Goal: Information Seeking & Learning: Learn about a topic

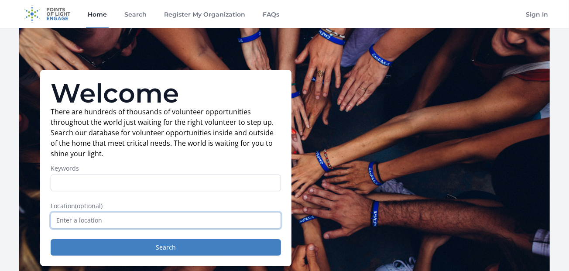
click at [105, 216] on input "text" at bounding box center [166, 220] width 230 height 17
paste input "virtual"
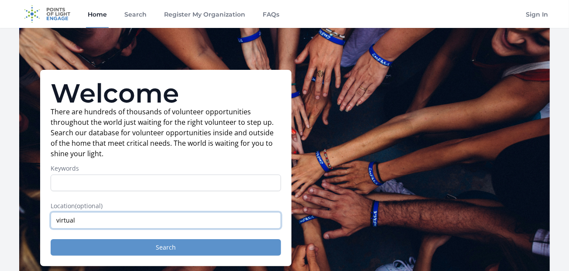
type input "virtual"
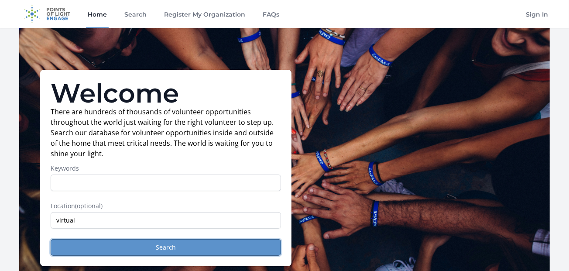
click at [144, 241] on button "Search" at bounding box center [166, 247] width 230 height 17
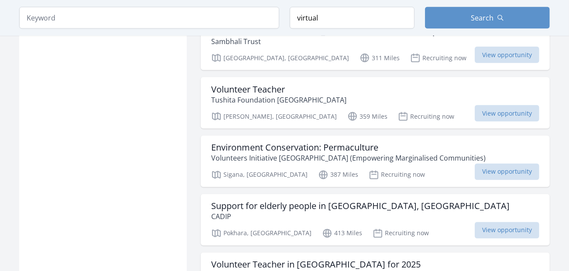
scroll to position [916, 0]
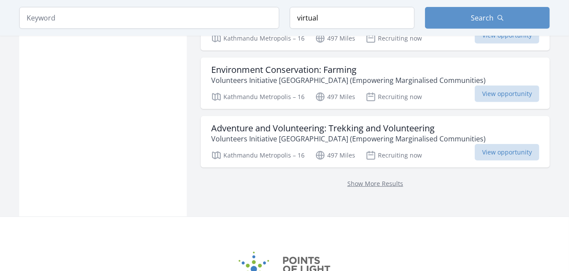
scroll to position [2355, 0]
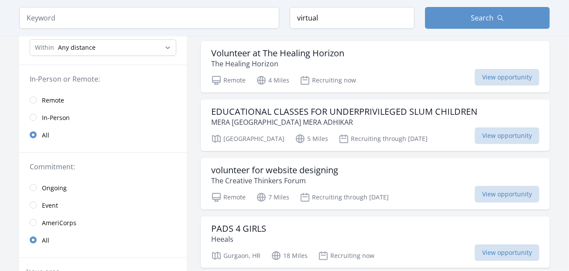
scroll to position [174, 0]
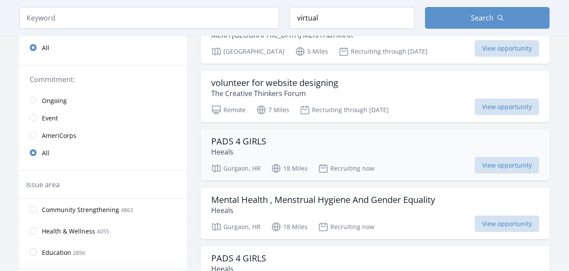
click at [242, 141] on h3 "PADS 4 GIRLS" at bounding box center [238, 141] width 55 height 10
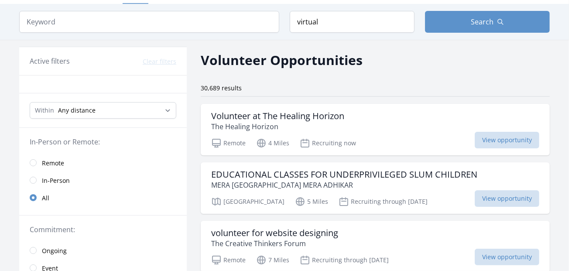
scroll to position [0, 0]
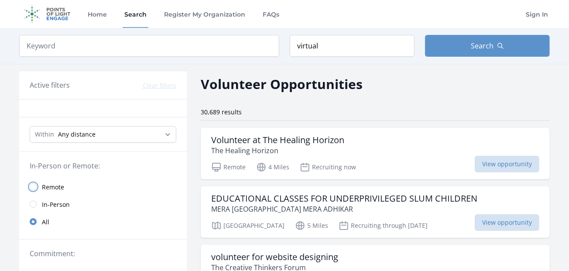
click at [35, 185] on input "radio" at bounding box center [33, 186] width 7 height 7
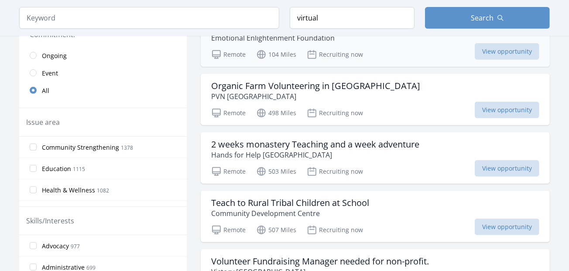
scroll to position [174, 0]
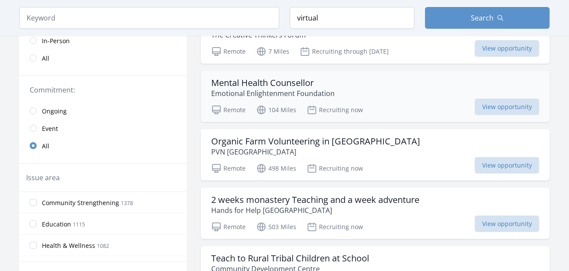
click at [296, 85] on h3 "Mental Health Counsellor" at bounding box center [272, 83] width 123 height 10
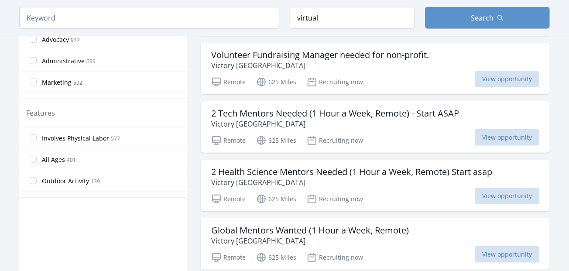
scroll to position [436, 0]
click at [306, 111] on h3 "2 Tech Mentors Needed (1 Hour a Week, Remote) - Start ASAP" at bounding box center [335, 113] width 248 height 10
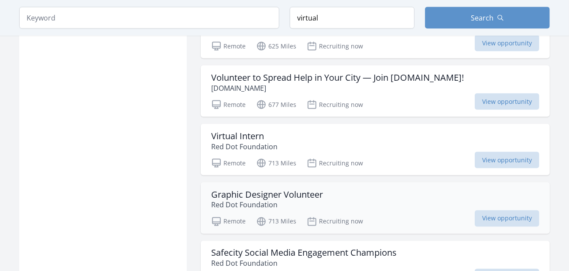
scroll to position [828, 0]
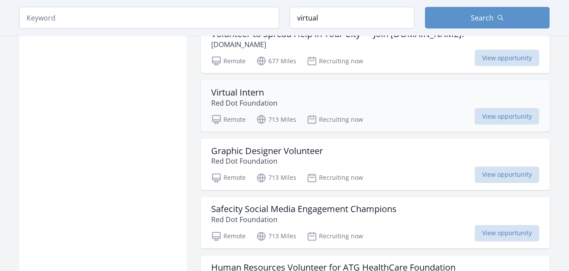
click at [241, 87] on h3 "Virtual Intern" at bounding box center [244, 92] width 66 height 10
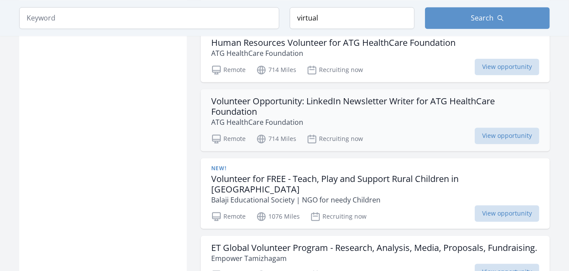
scroll to position [1091, 0]
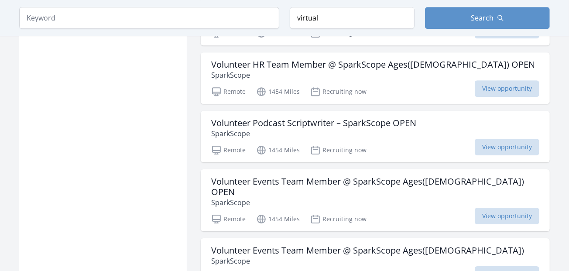
scroll to position [1657, 0]
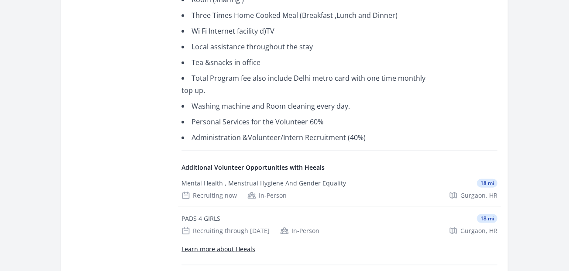
scroll to position [567, 0]
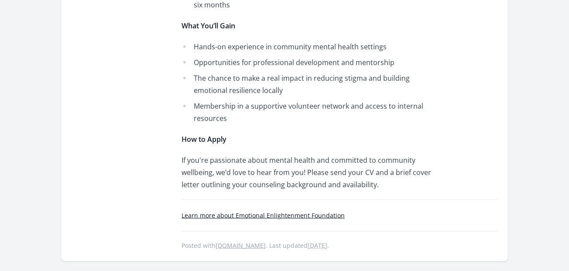
scroll to position [610, 0]
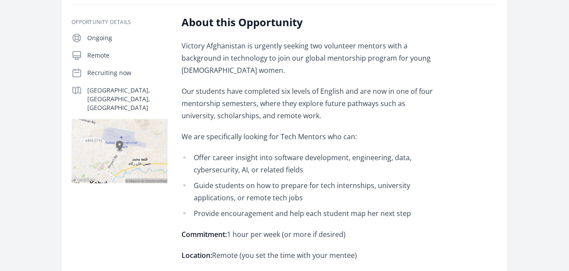
scroll to position [218, 0]
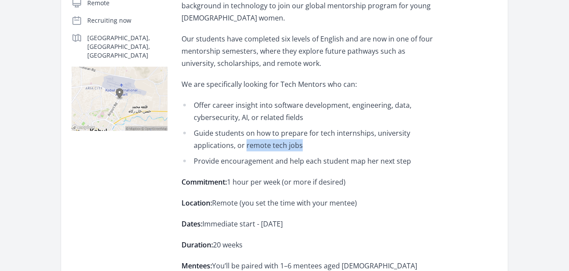
drag, startPoint x: 285, startPoint y: 143, endPoint x: 383, endPoint y: 145, distance: 98.6
click at [383, 145] on li "Guide students on how to prepare for tech internships, university applications,…" at bounding box center [308, 139] width 255 height 24
drag, startPoint x: 383, startPoint y: 145, endPoint x: 469, endPoint y: 182, distance: 93.6
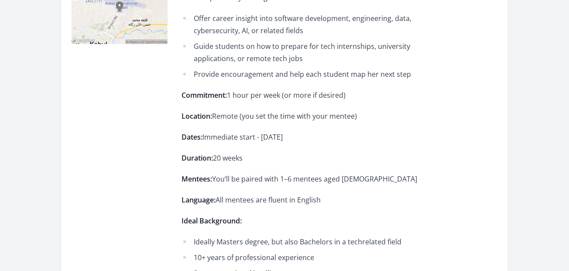
scroll to position [392, 0]
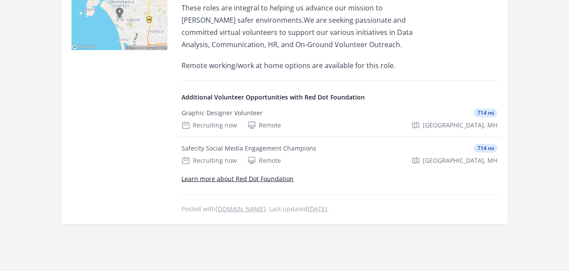
scroll to position [87, 0]
